Goal: Information Seeking & Learning: Learn about a topic

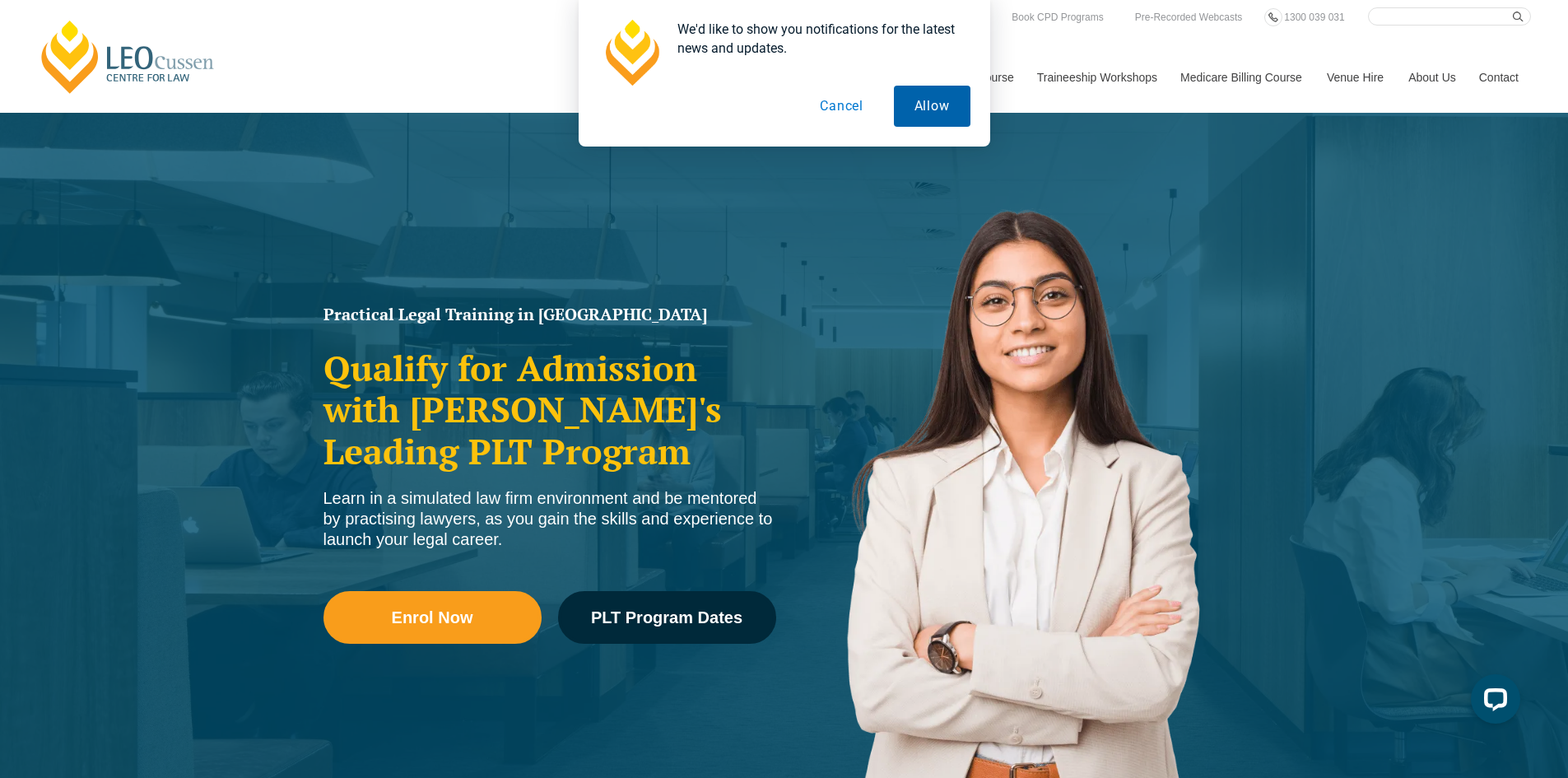
click at [930, 113] on button "Allow" at bounding box center [932, 106] width 76 height 42
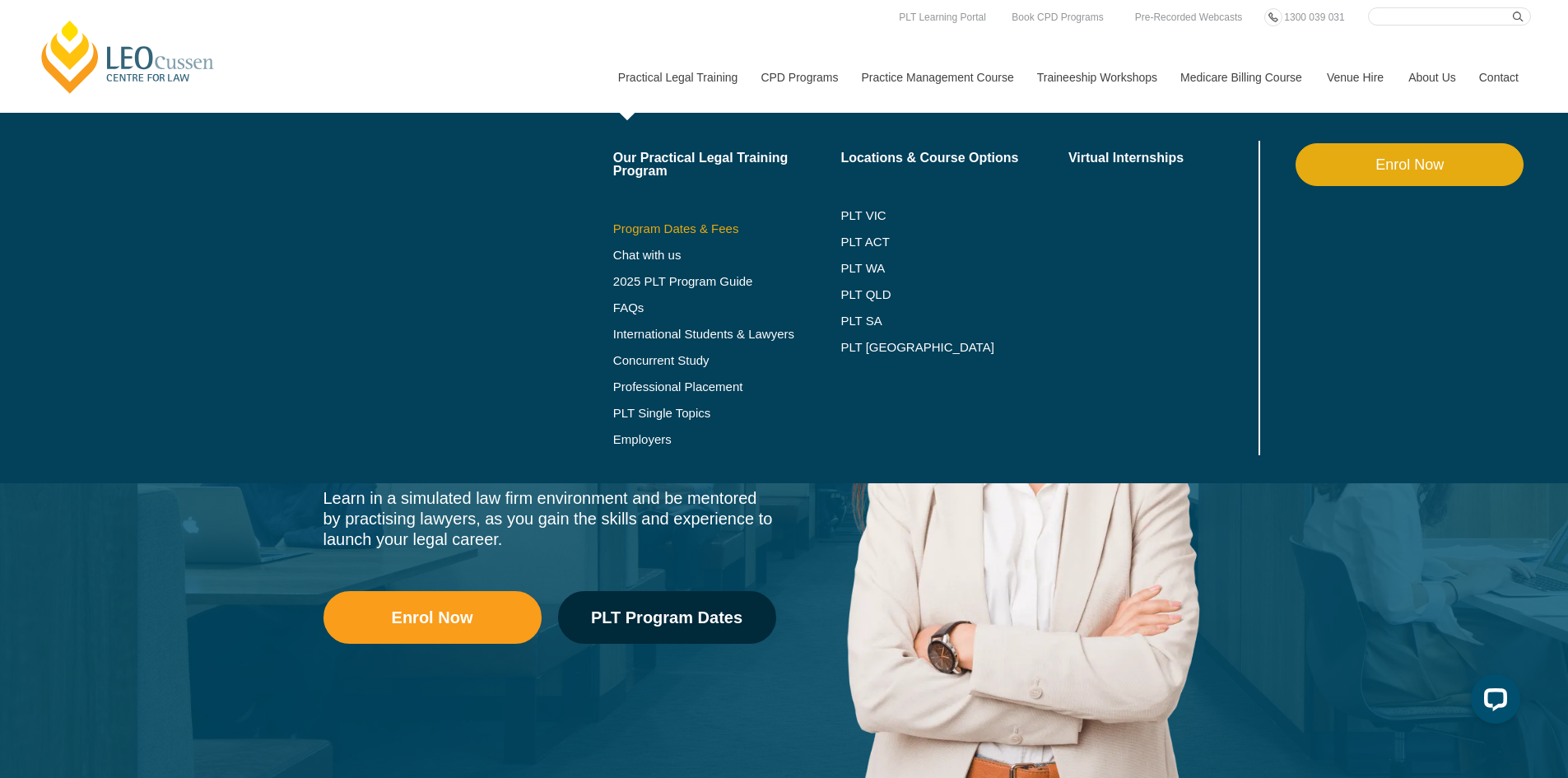
click at [672, 227] on link "Program Dates & Fees" at bounding box center [727, 228] width 228 height 13
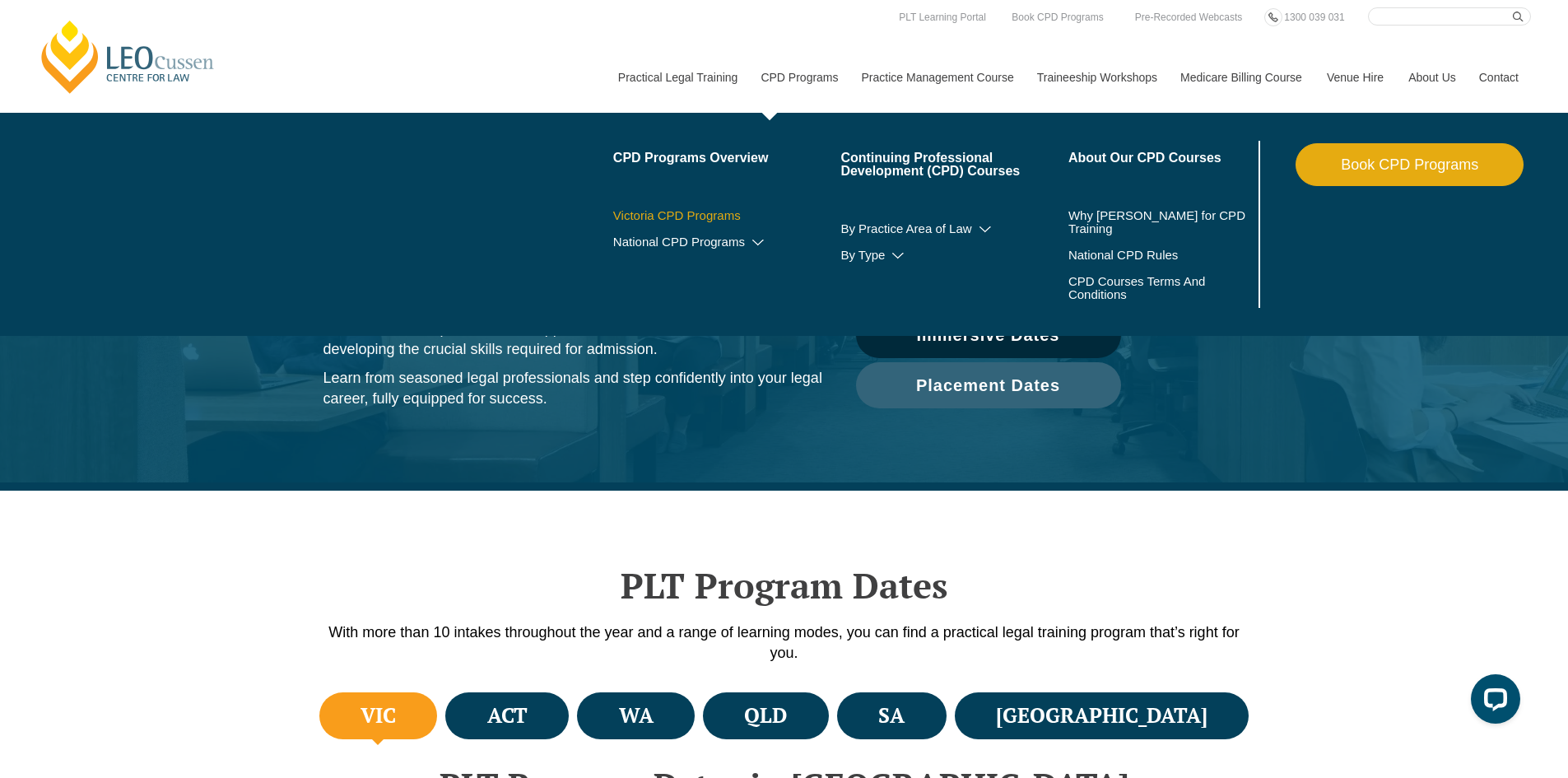
click at [706, 217] on link "Victoria CPD Programs" at bounding box center [727, 215] width 228 height 13
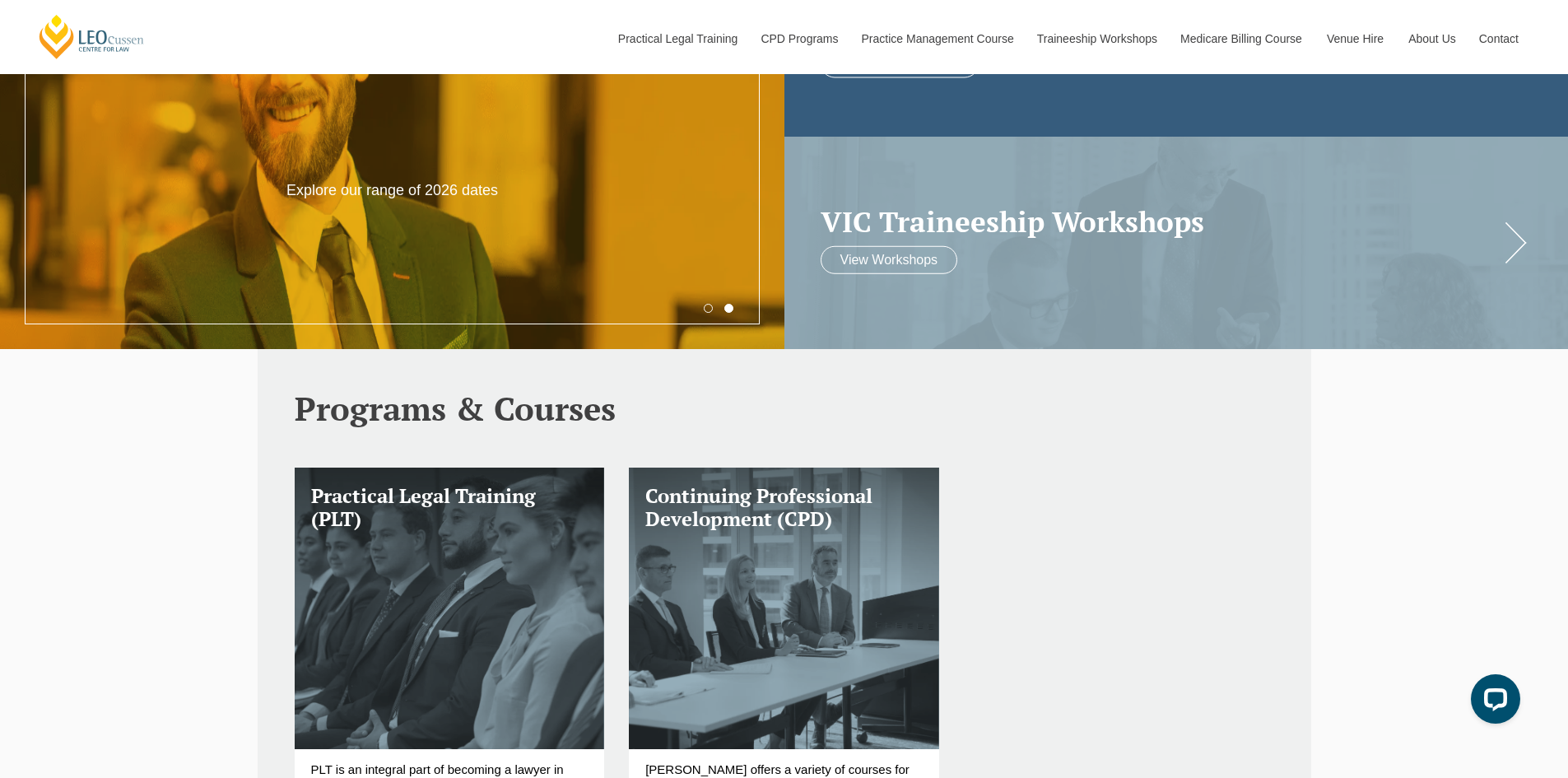
scroll to position [494, 0]
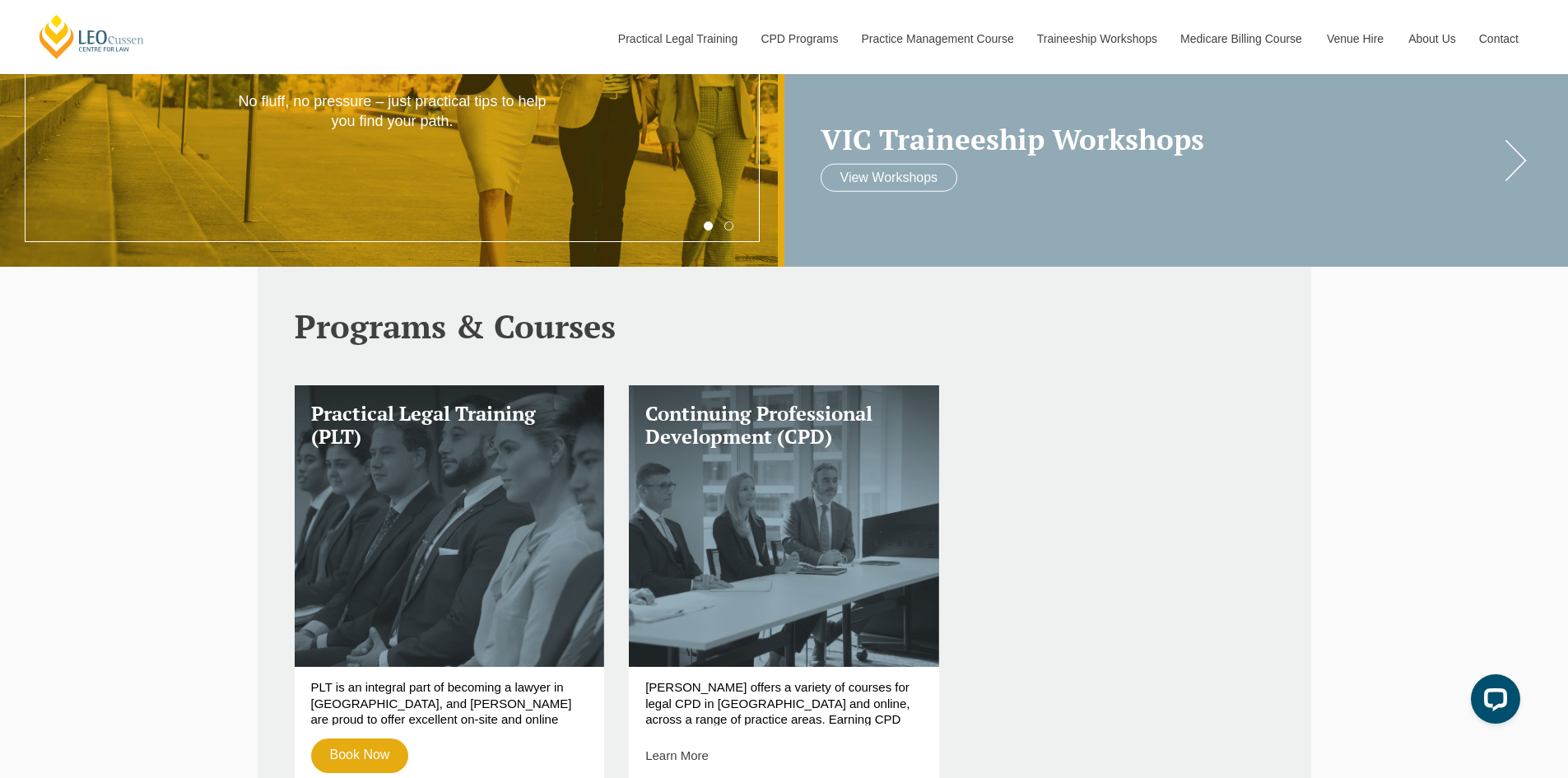
click at [1509, 156] on div "VIC Traineeship Workshops View Workshops" at bounding box center [1176, 160] width 784 height 211
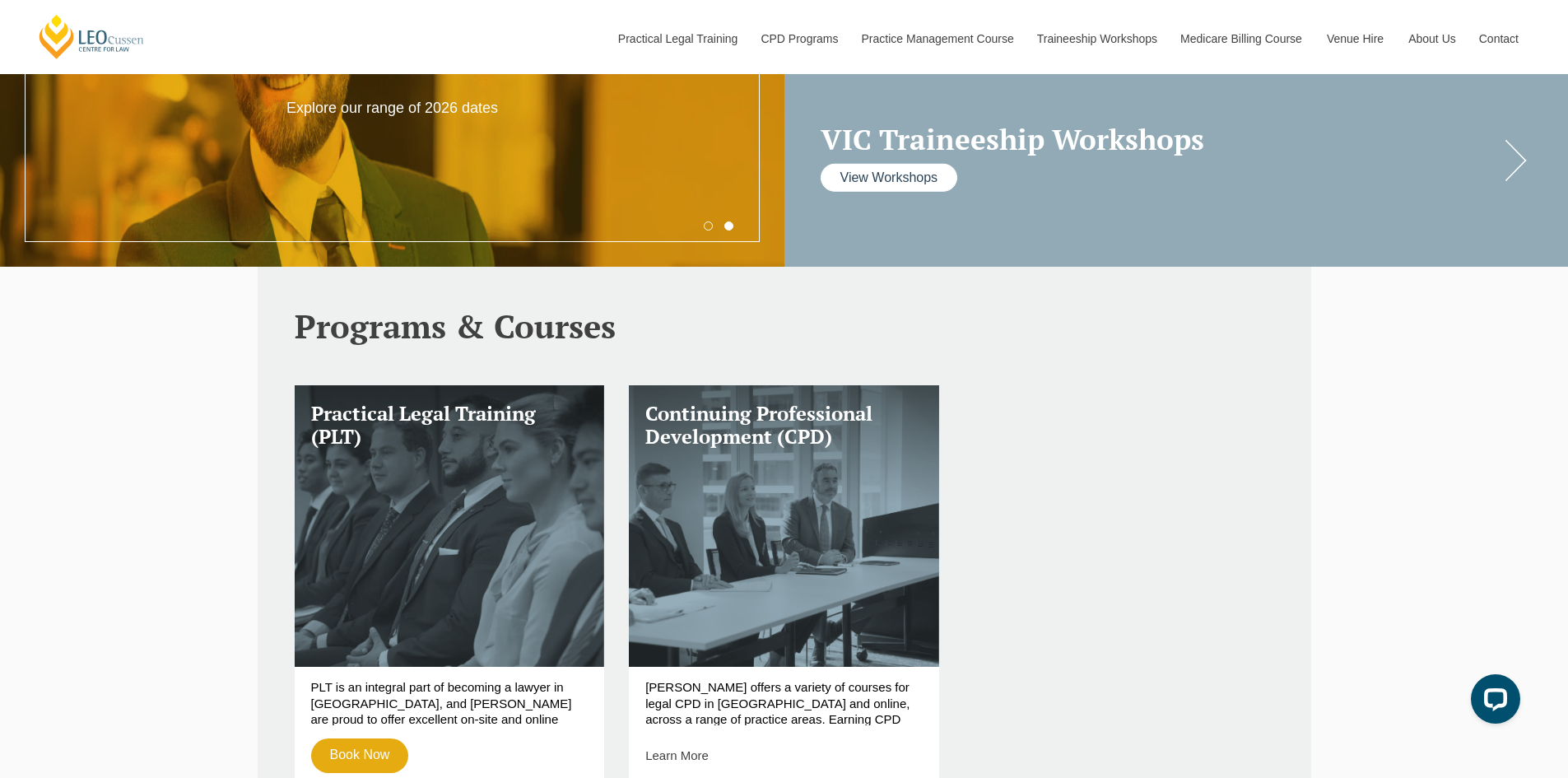
click at [875, 177] on link "View Workshops" at bounding box center [889, 177] width 138 height 28
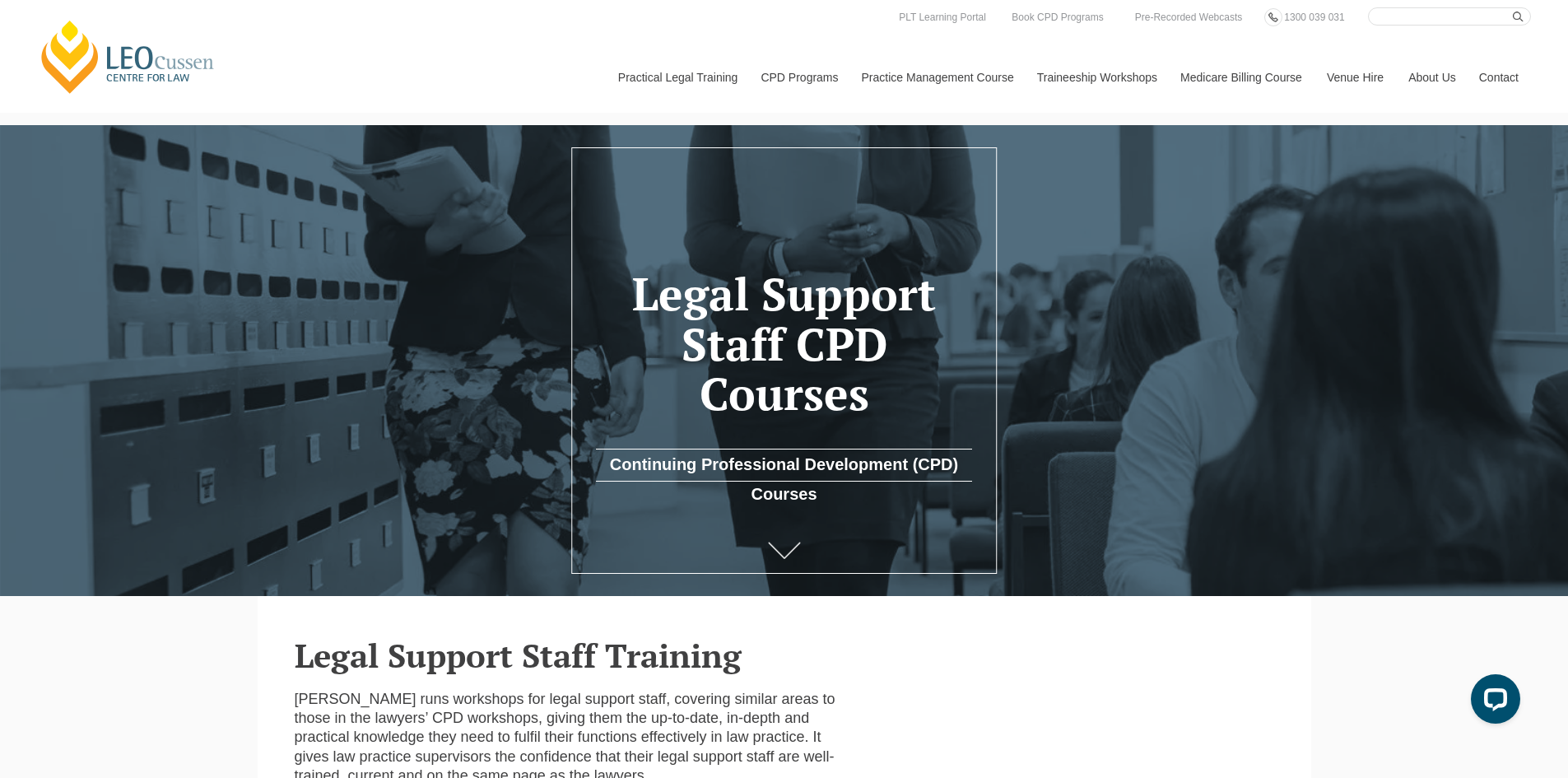
click at [795, 550] on icon at bounding box center [783, 550] width 31 height 16
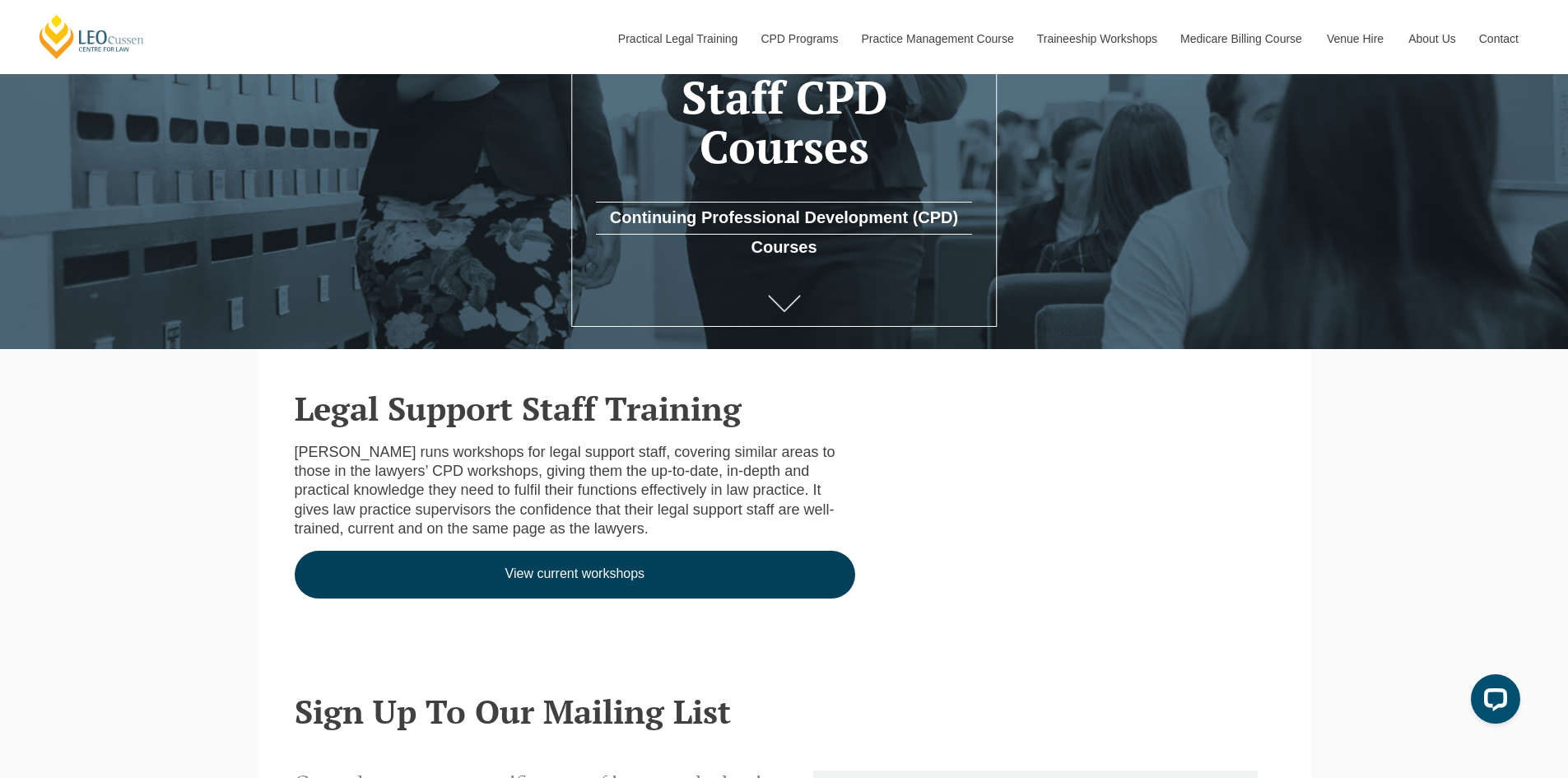
scroll to position [412, 0]
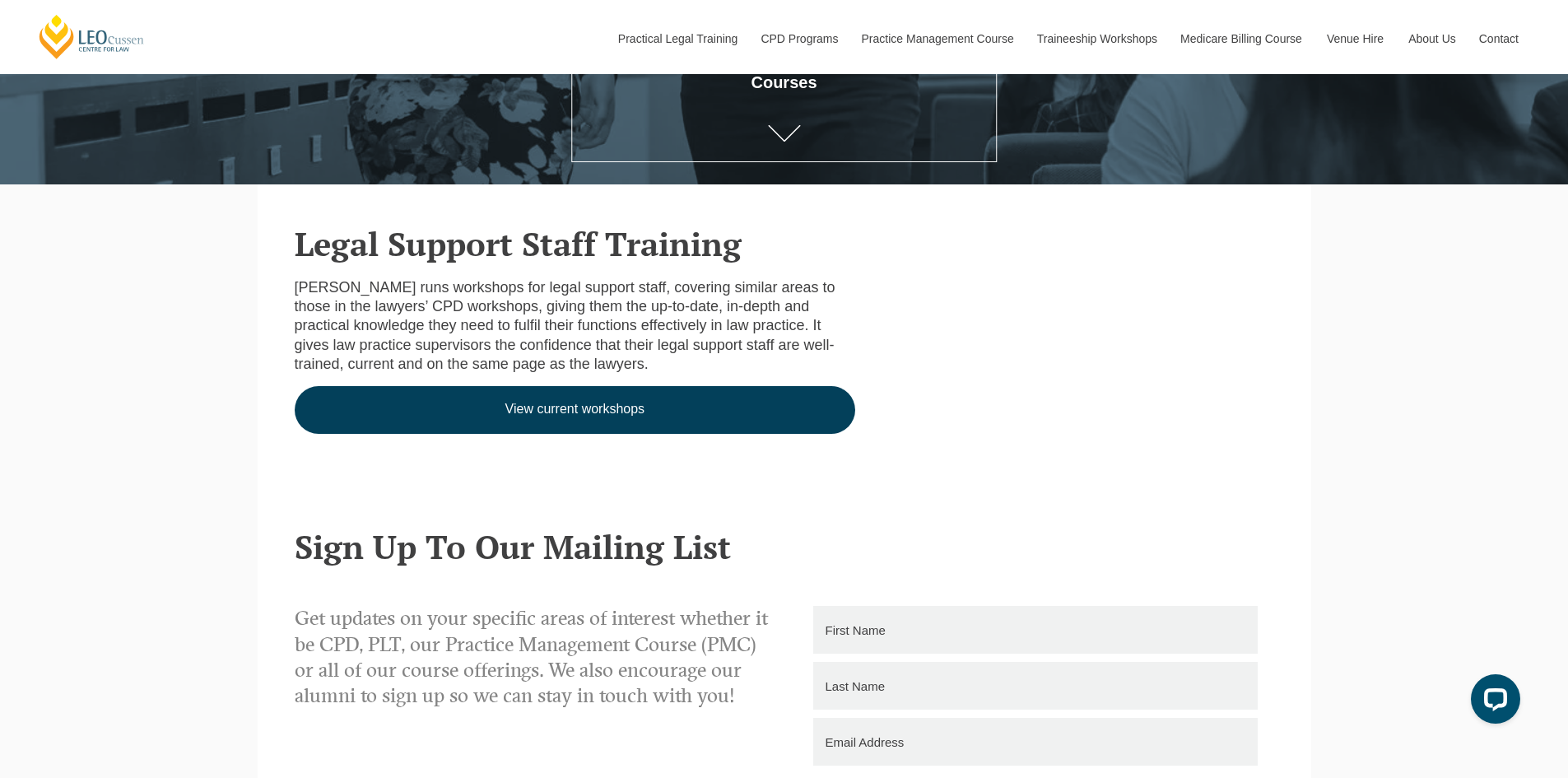
click at [581, 414] on link "View current workshops" at bounding box center [575, 409] width 562 height 48
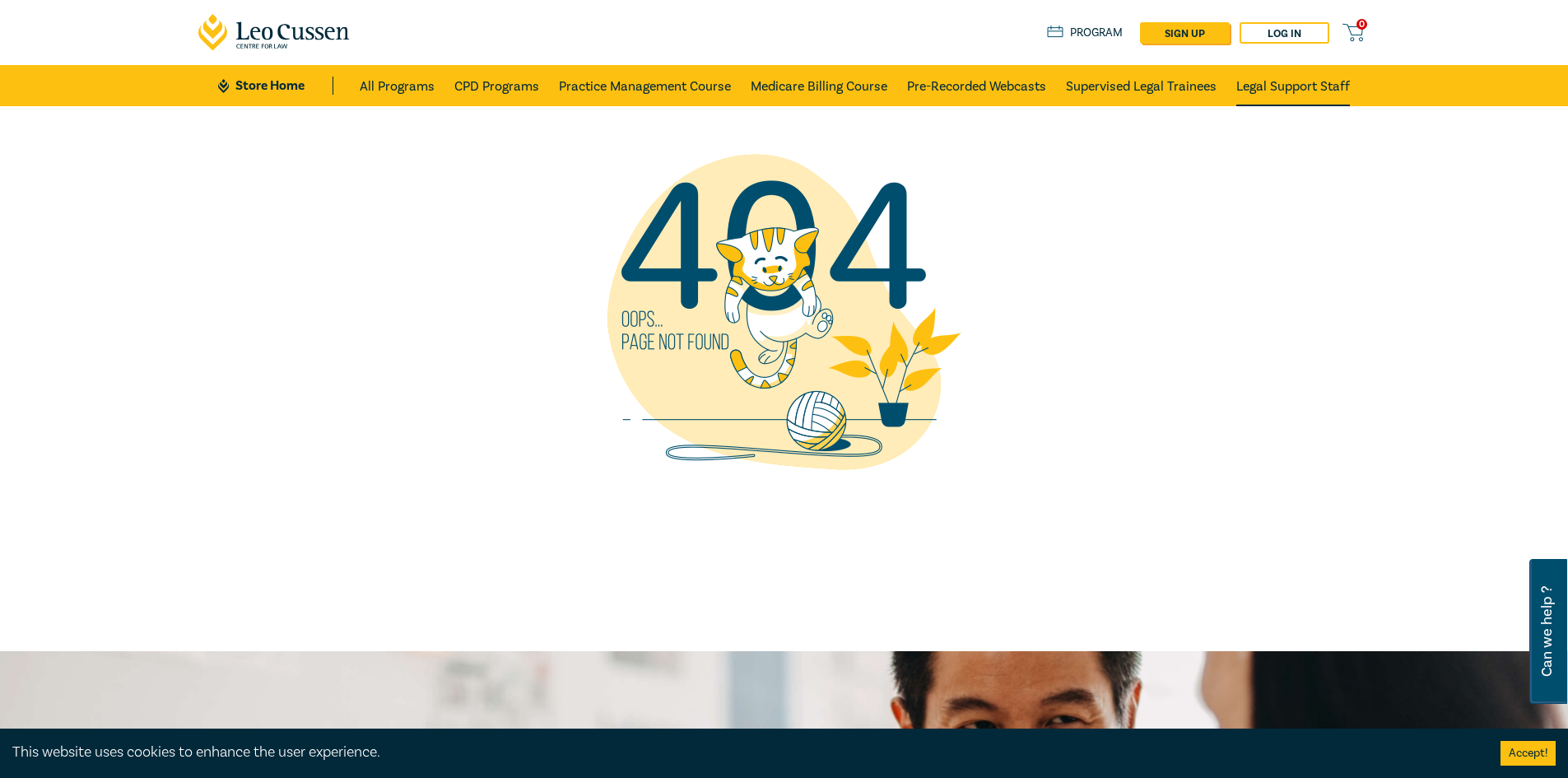
drag, startPoint x: 1307, startPoint y: 87, endPoint x: 1290, endPoint y: 91, distance: 17.5
click at [1307, 87] on link "Legal Support Staff" at bounding box center [1292, 86] width 113 height 42
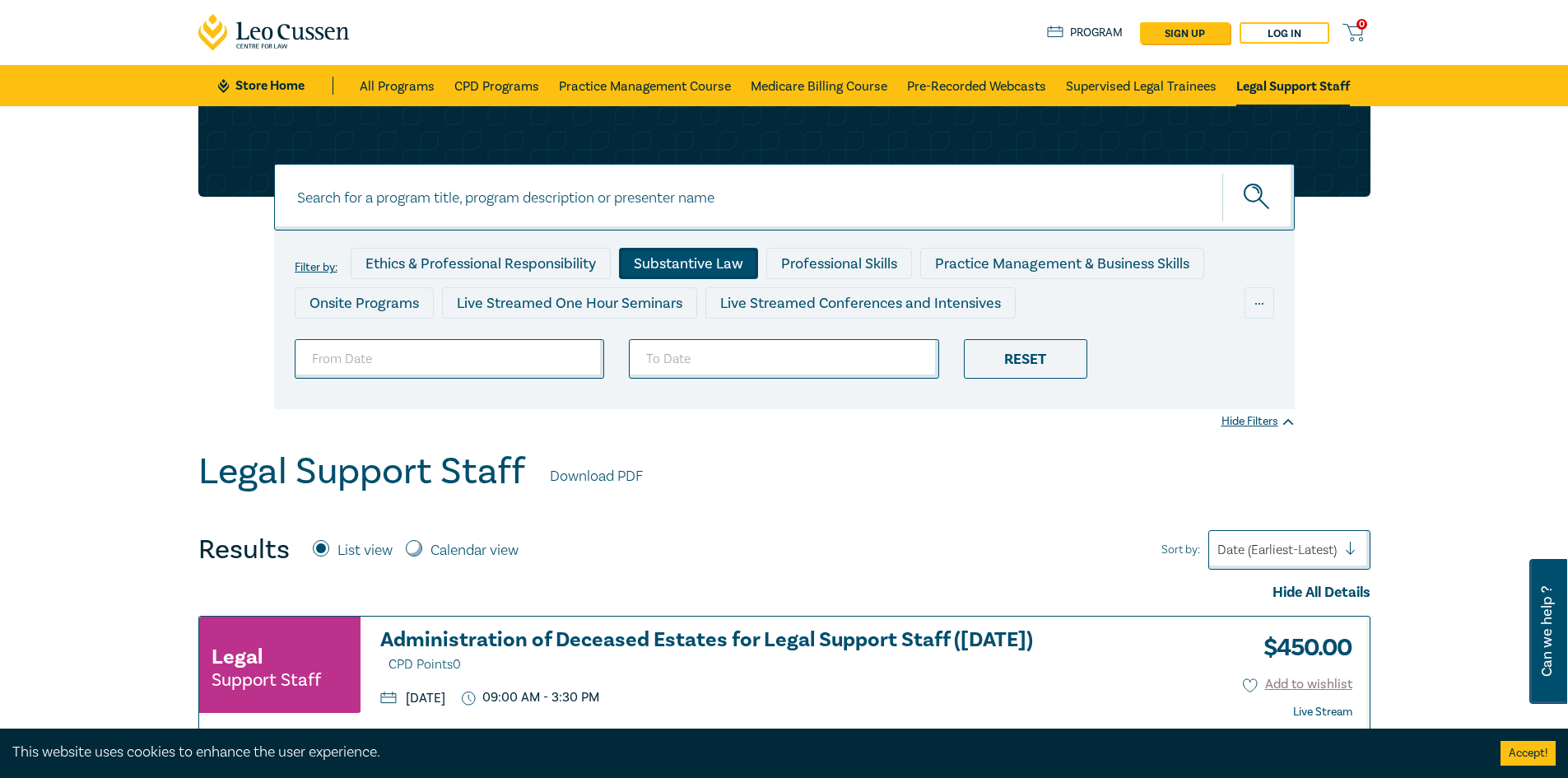
click at [689, 258] on div "Substantive Law" at bounding box center [688, 263] width 139 height 31
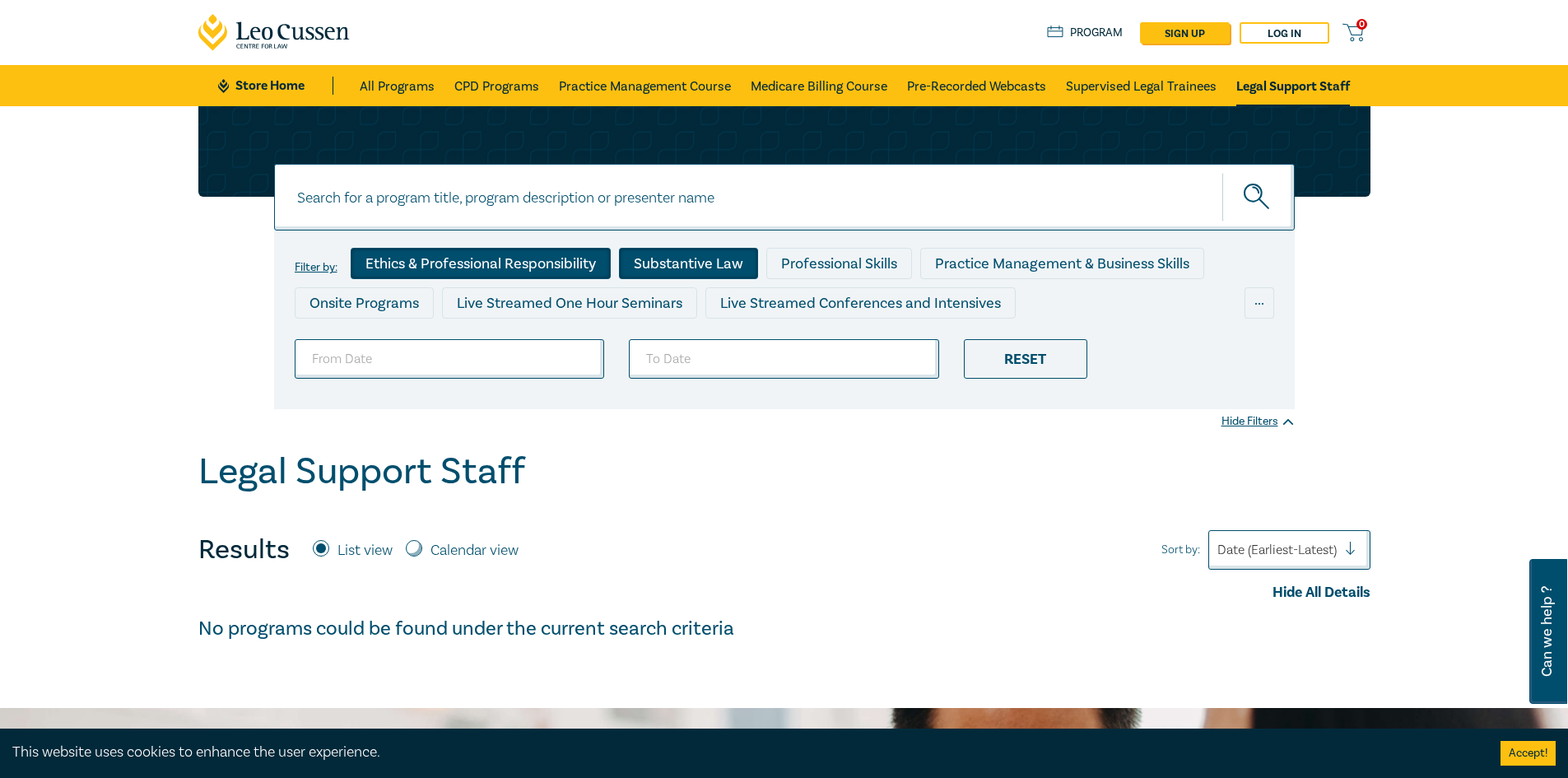
click at [466, 249] on div "Ethics & Professional Responsibility" at bounding box center [480, 263] width 260 height 31
click at [879, 250] on div "Professional Skills" at bounding box center [839, 263] width 145 height 31
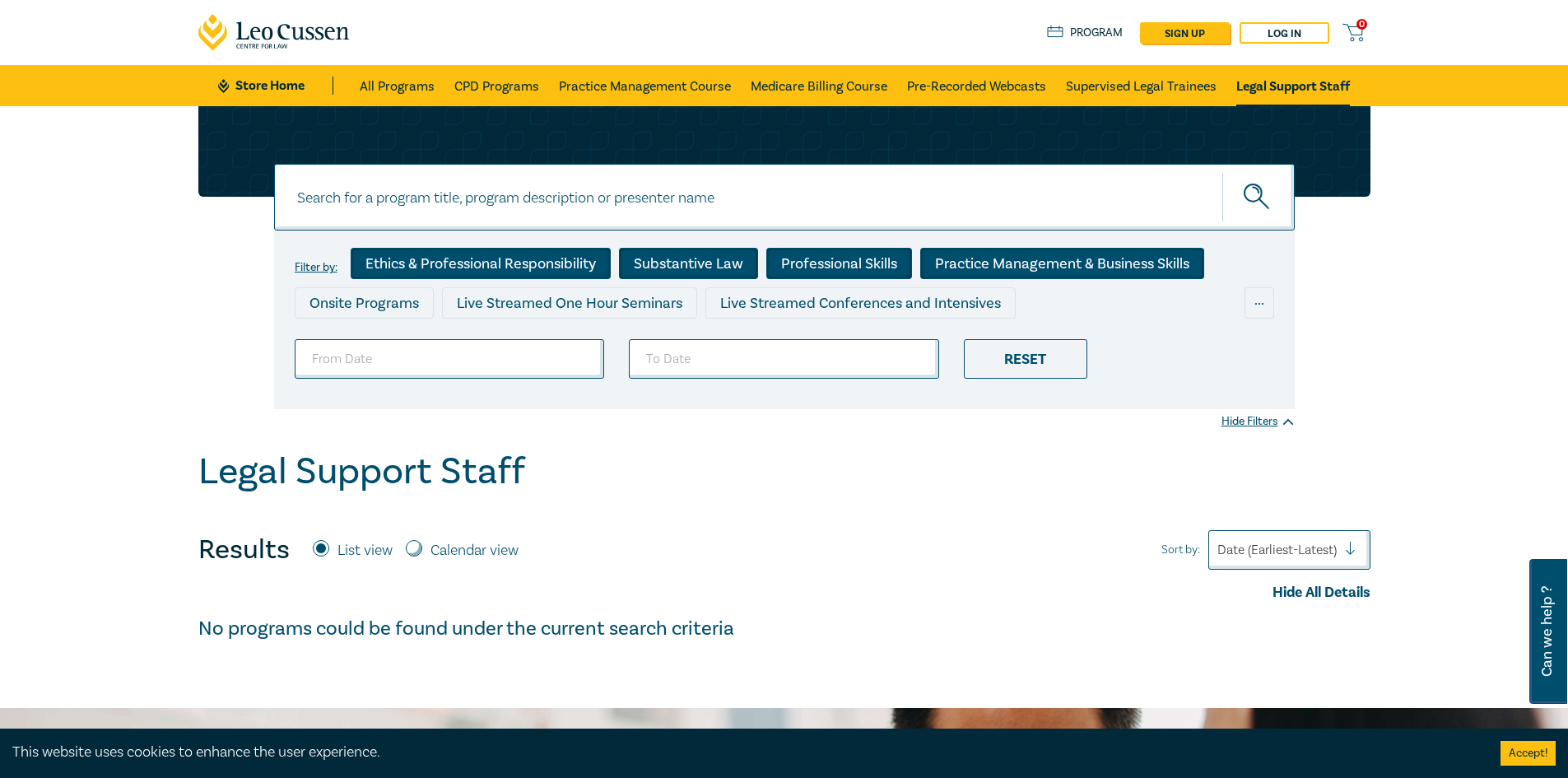
click at [1019, 260] on div "Practice Management & Business Skills" at bounding box center [1062, 263] width 284 height 31
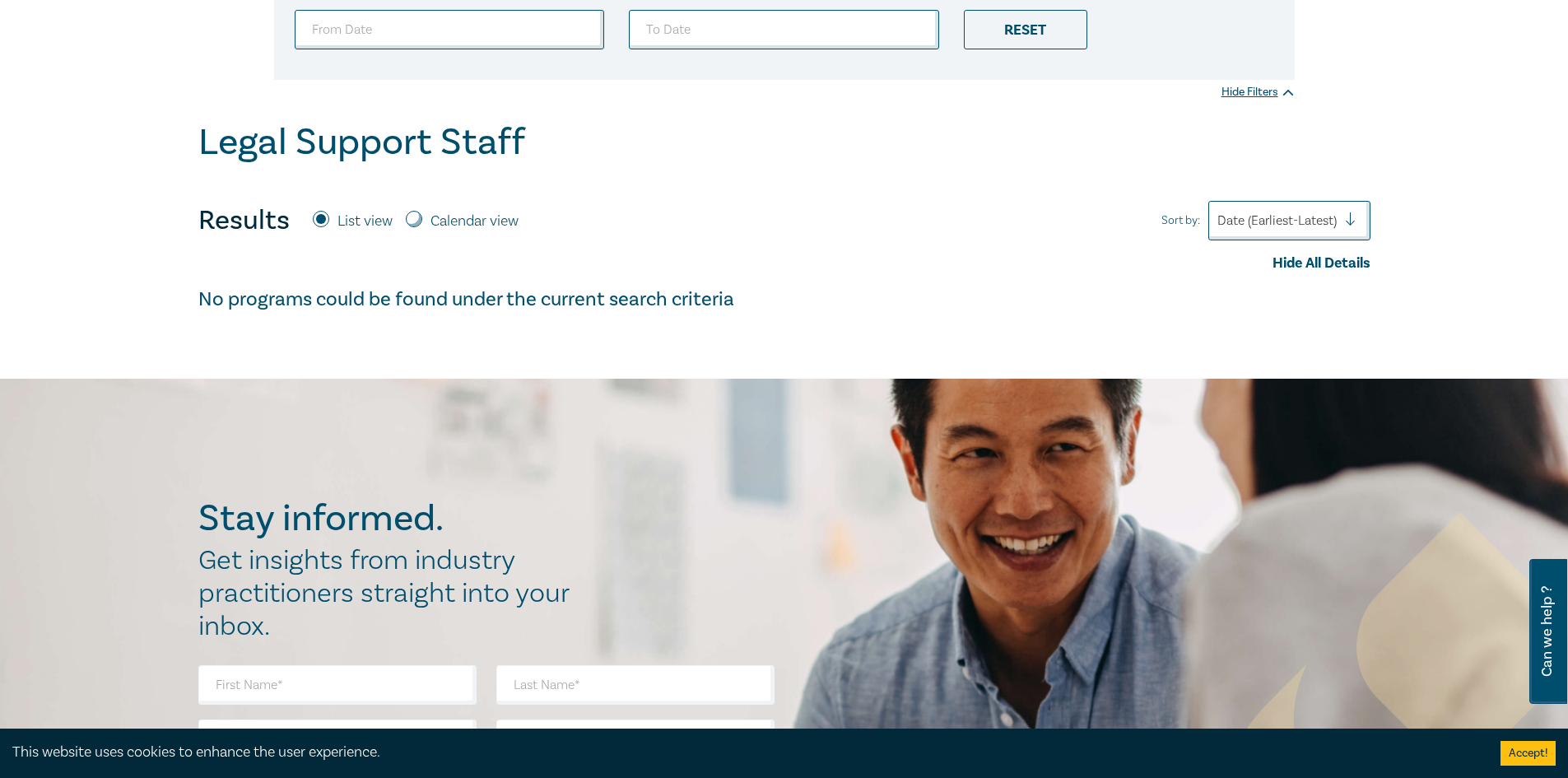
scroll to position [82, 0]
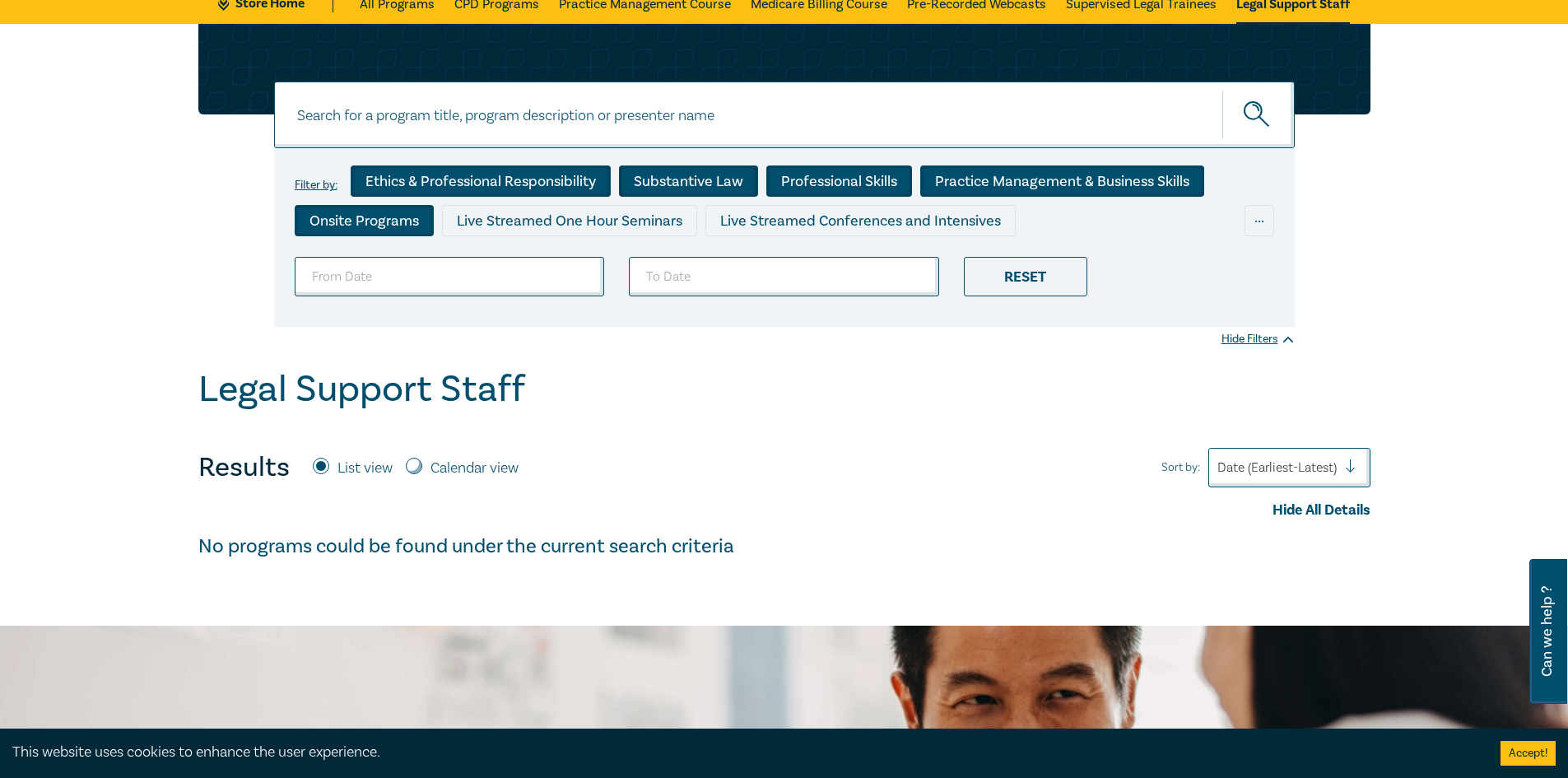
click at [367, 224] on div "Onsite Programs" at bounding box center [363, 221] width 139 height 31
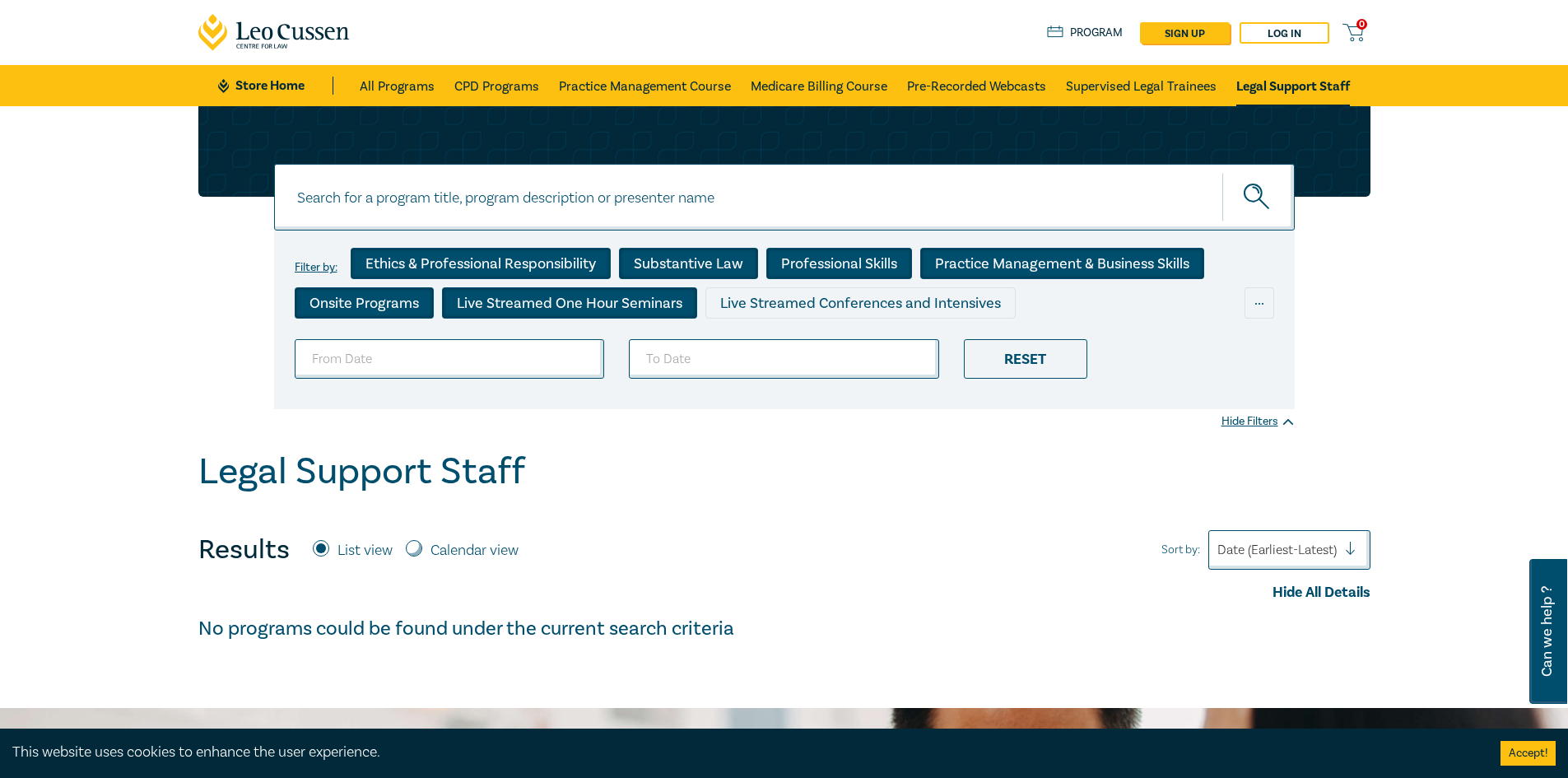
click at [577, 299] on div "Live Streamed One Hour Seminars" at bounding box center [569, 303] width 255 height 31
click at [846, 301] on div "Live Streamed Conferences and Intensives" at bounding box center [860, 303] width 311 height 31
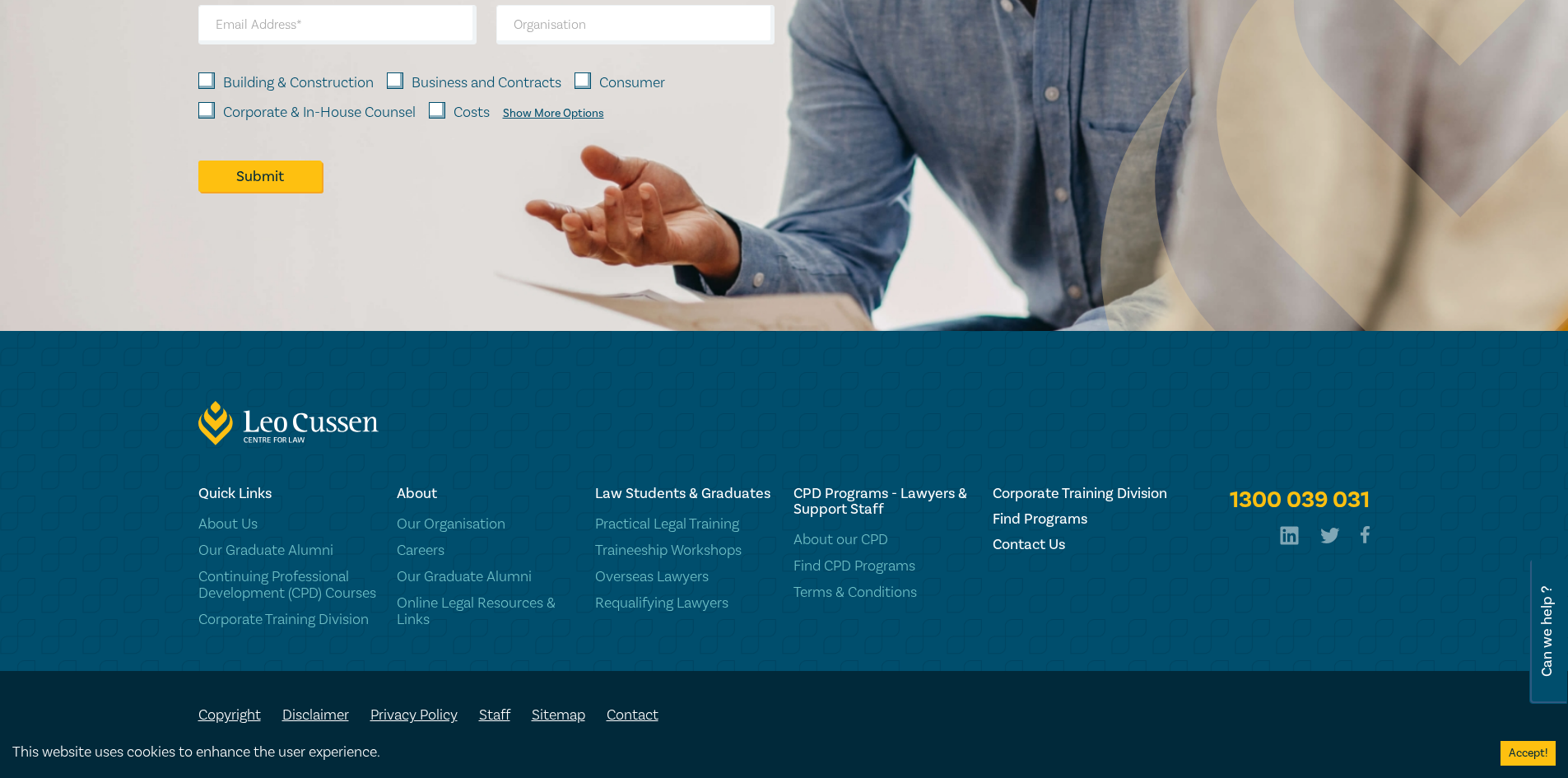
scroll to position [484, 0]
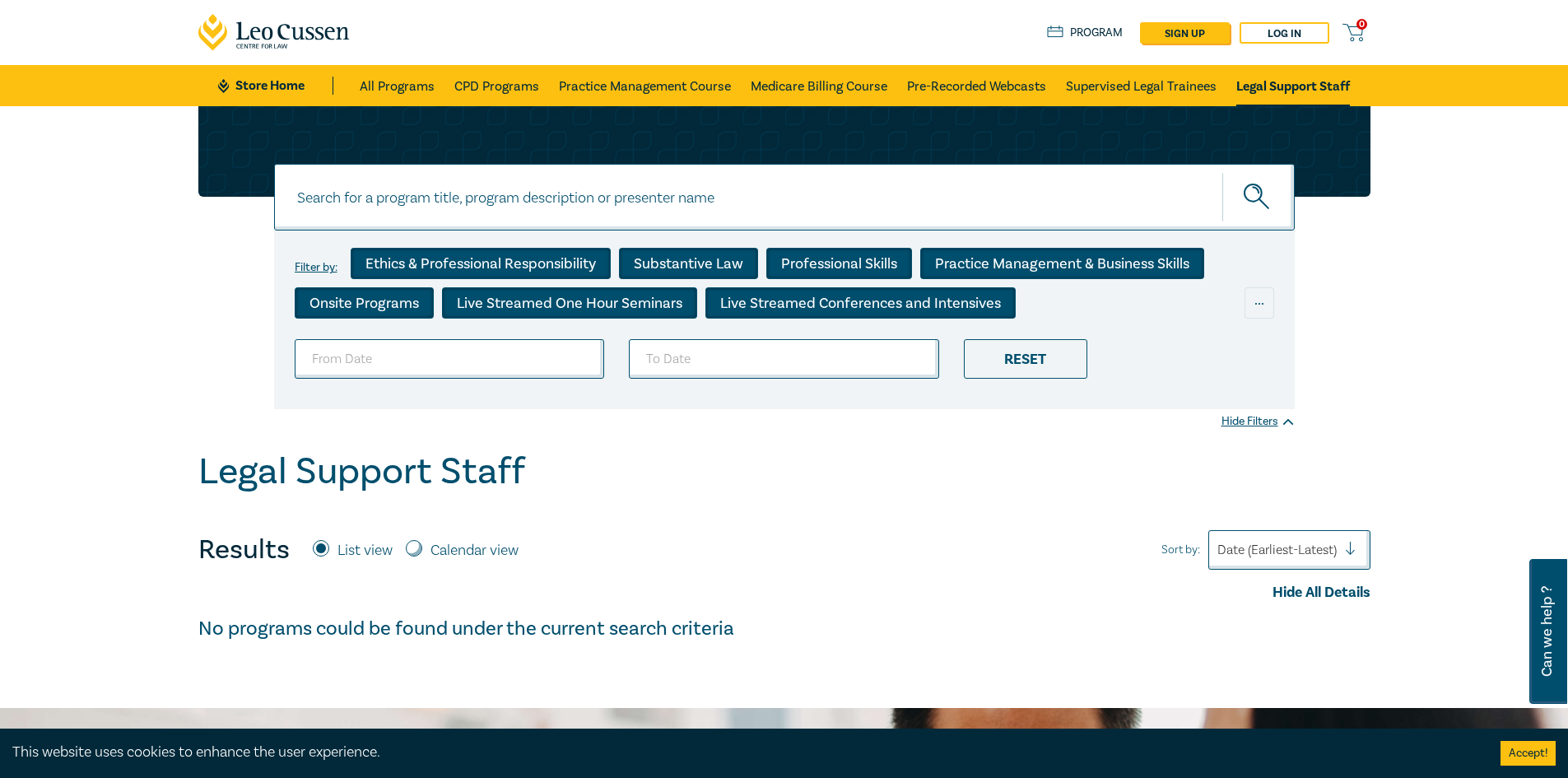
click at [1296, 87] on link "Legal Support Staff" at bounding box center [1292, 86] width 113 height 42
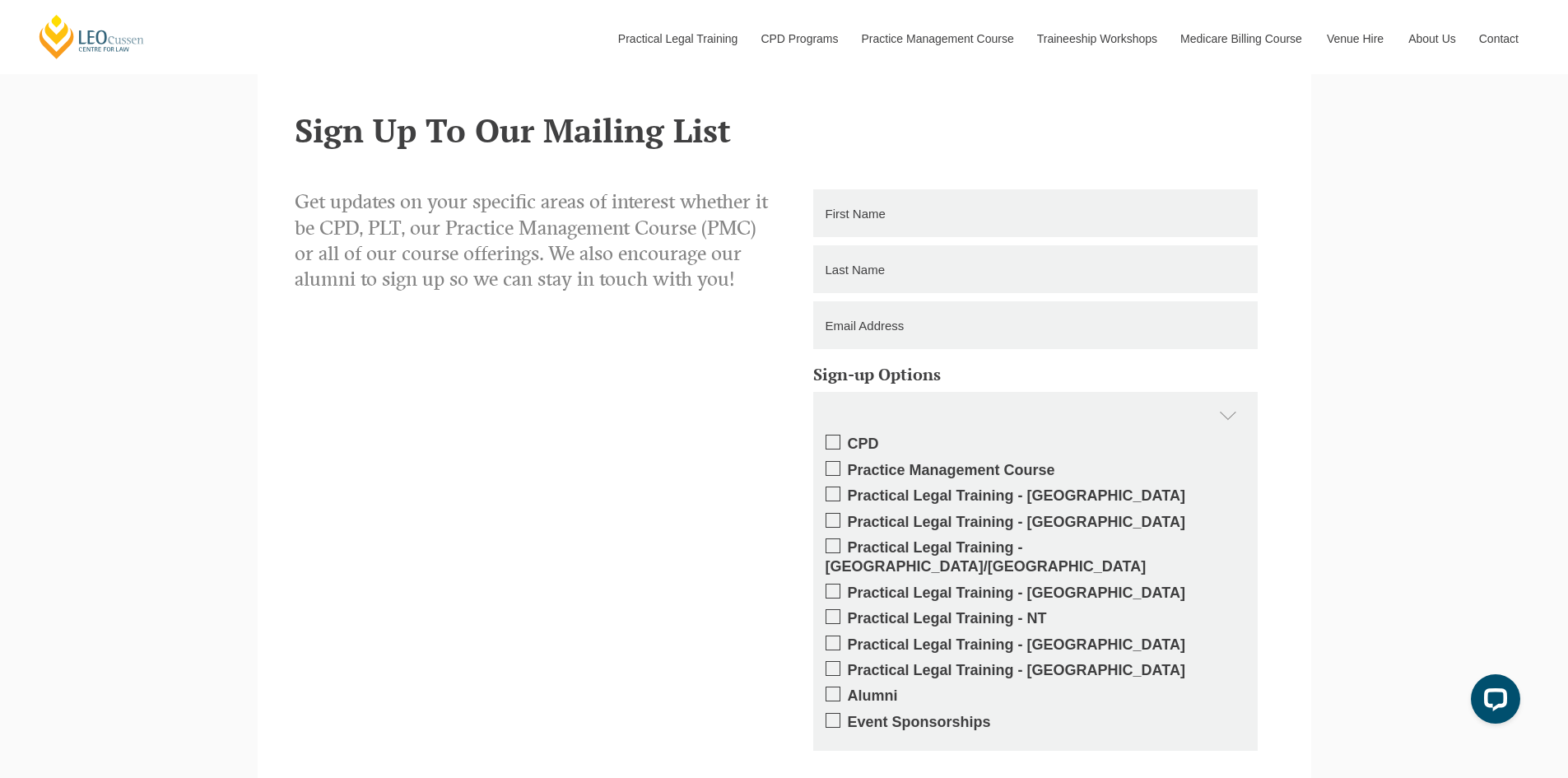
scroll to position [252, 0]
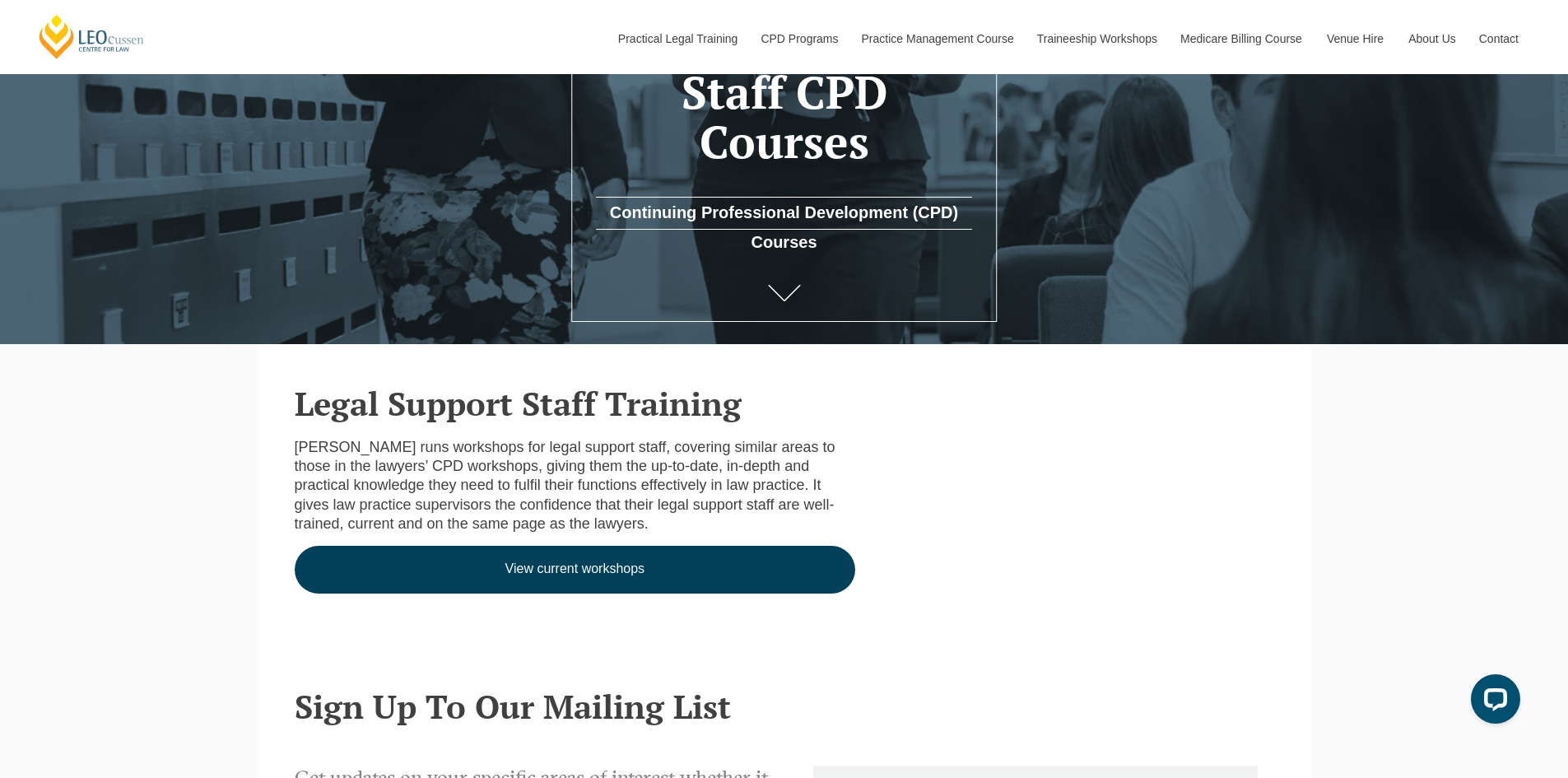
click at [582, 571] on link "View current workshops" at bounding box center [575, 569] width 562 height 48
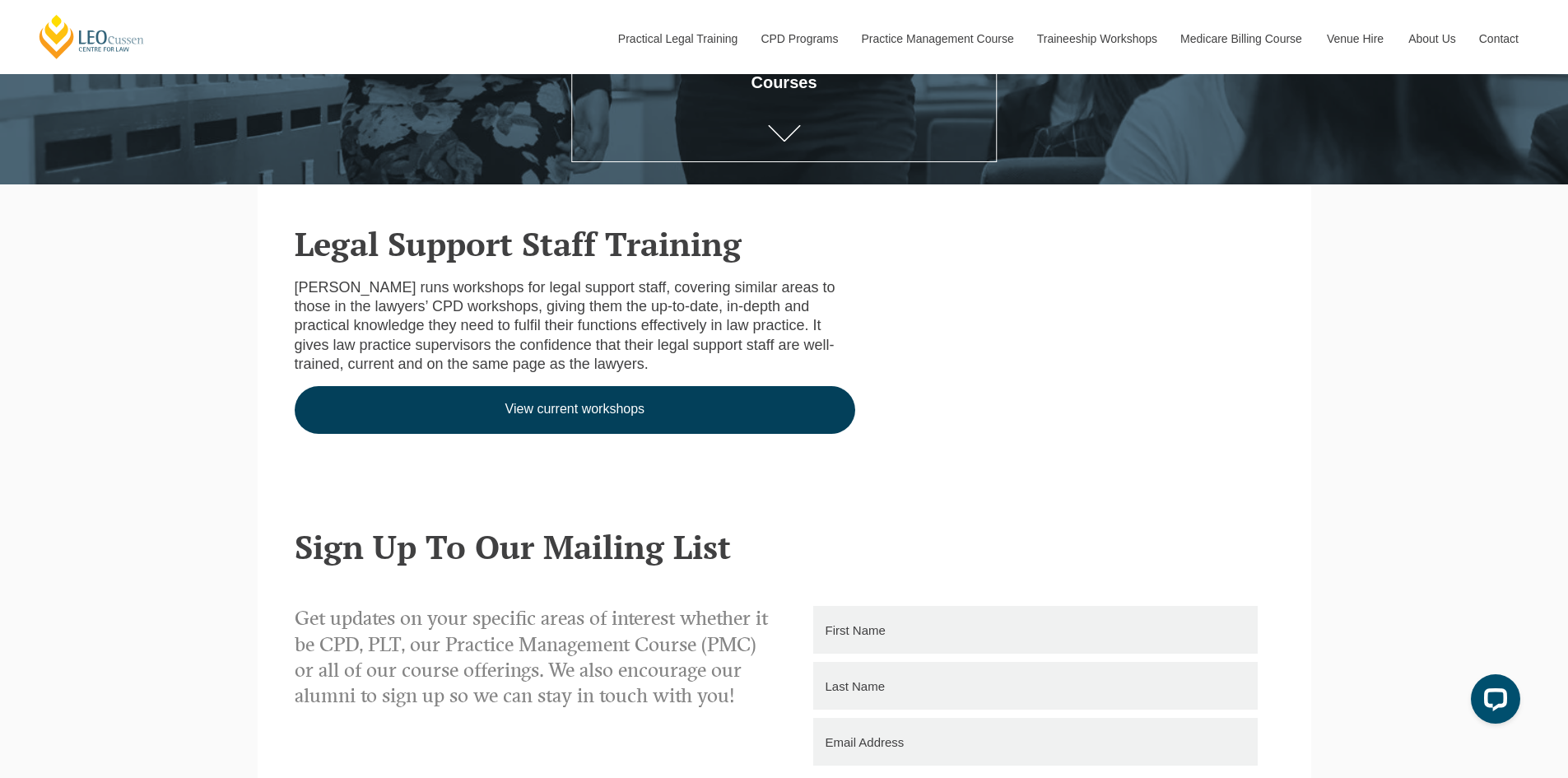
scroll to position [494, 0]
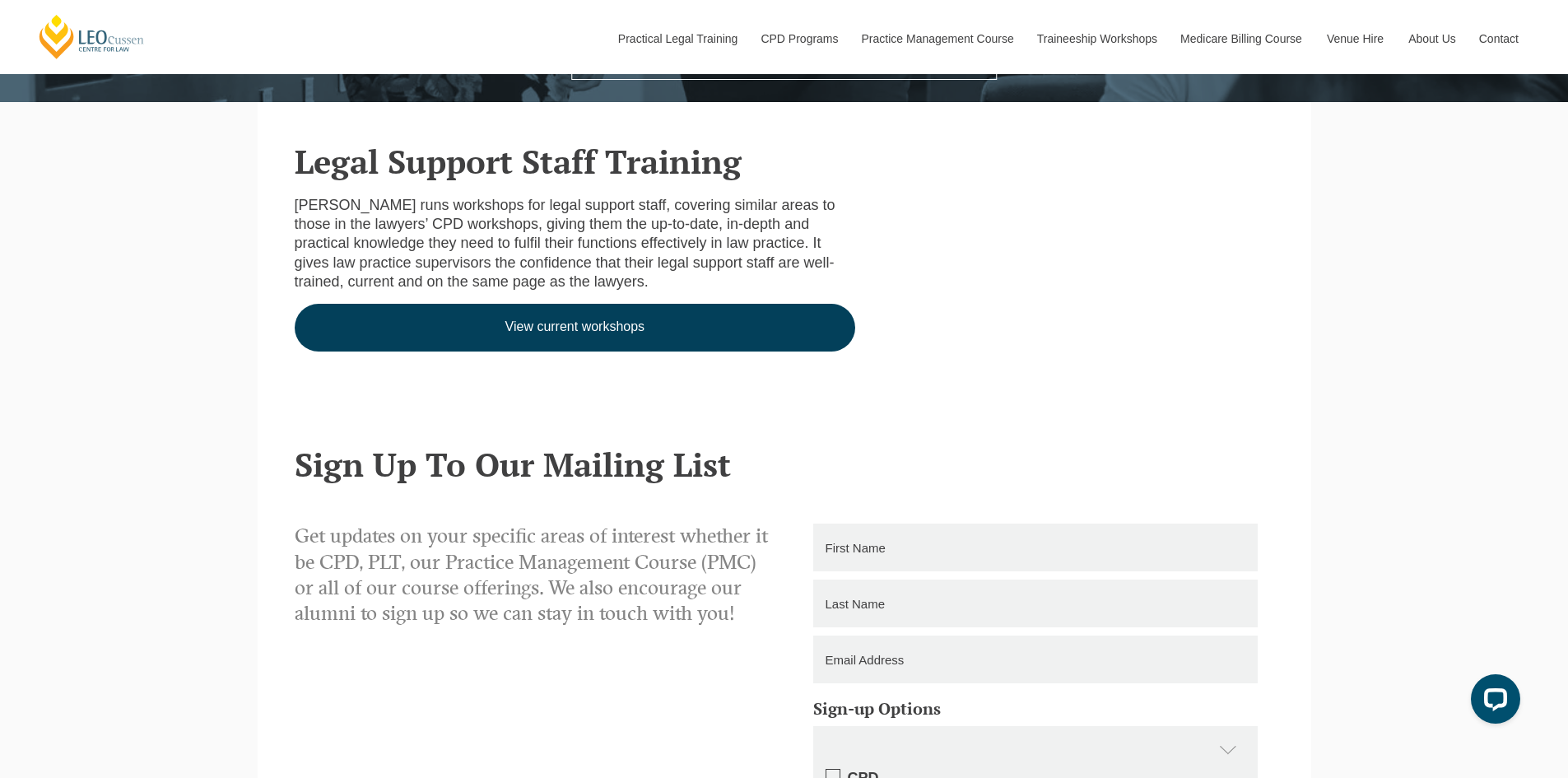
click at [614, 336] on link "View current workshops" at bounding box center [575, 327] width 562 height 48
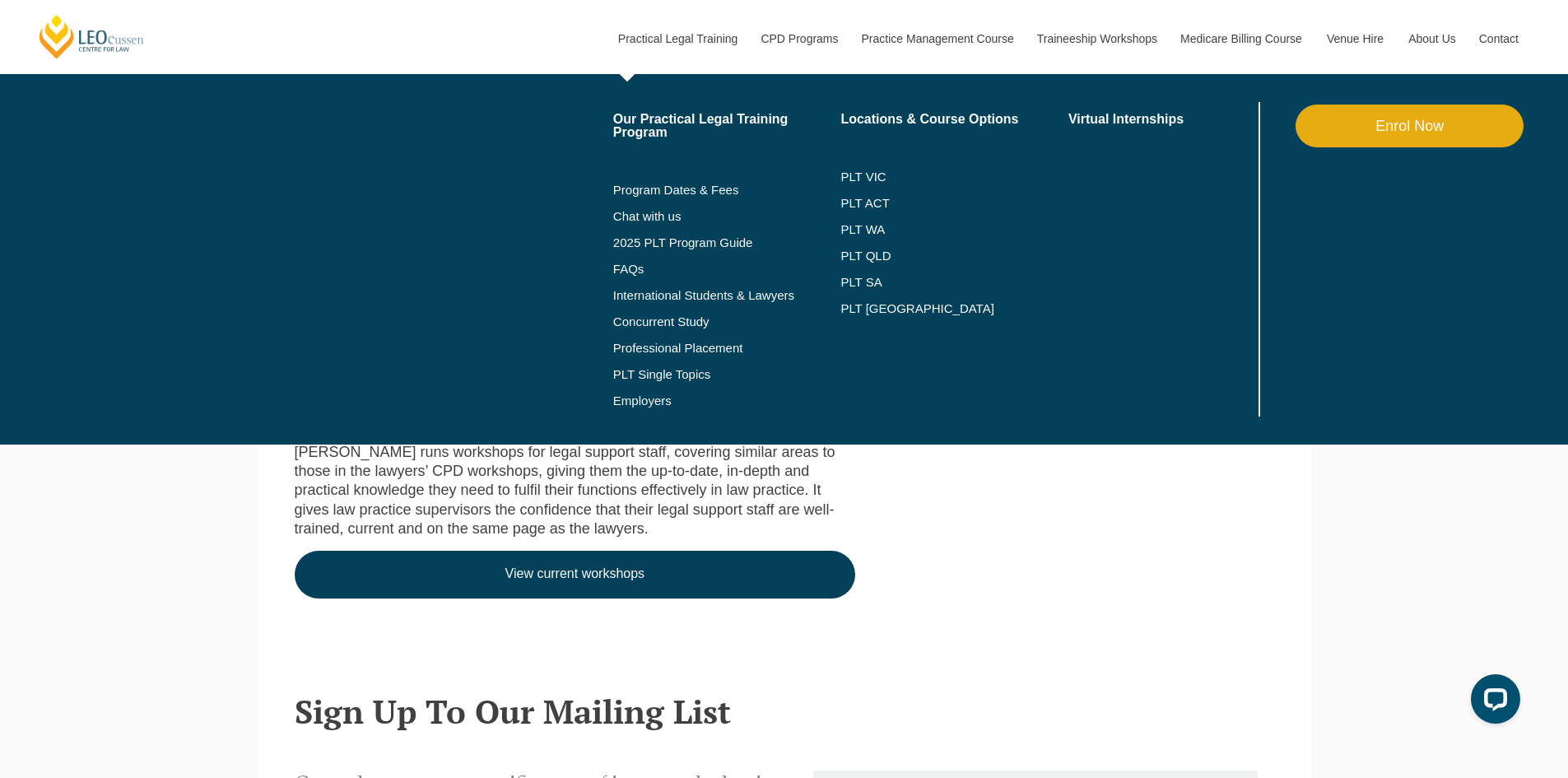
scroll to position [0, 0]
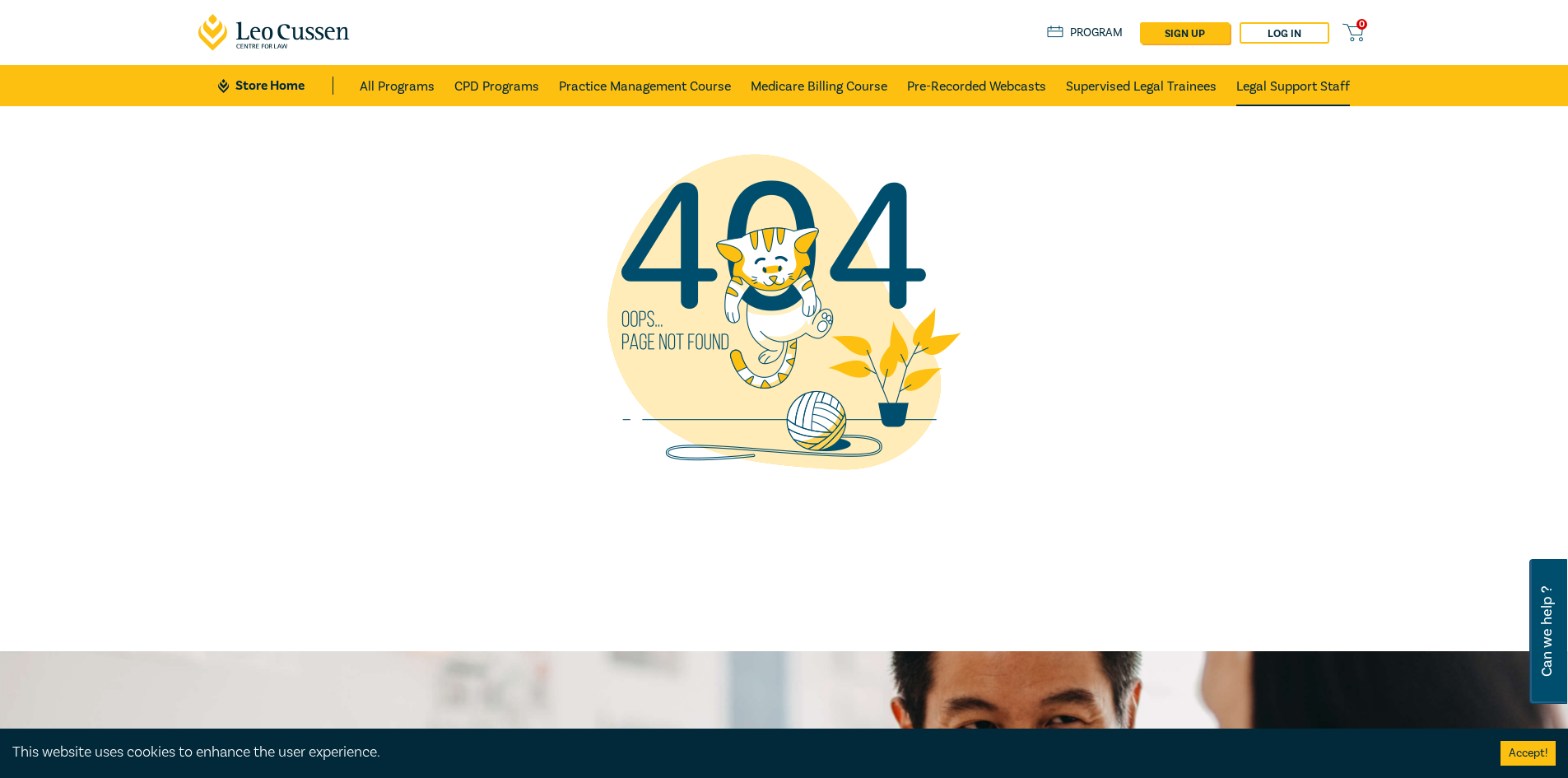
drag, startPoint x: 1298, startPoint y: 92, endPoint x: 1287, endPoint y: 96, distance: 11.7
click at [1298, 92] on link "Legal Support Staff" at bounding box center [1292, 86] width 113 height 42
